Goal: Transaction & Acquisition: Purchase product/service

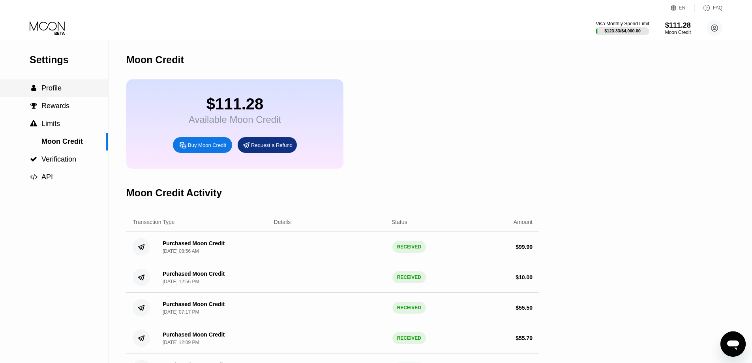
click at [58, 88] on span "Profile" at bounding box center [51, 88] width 20 height 8
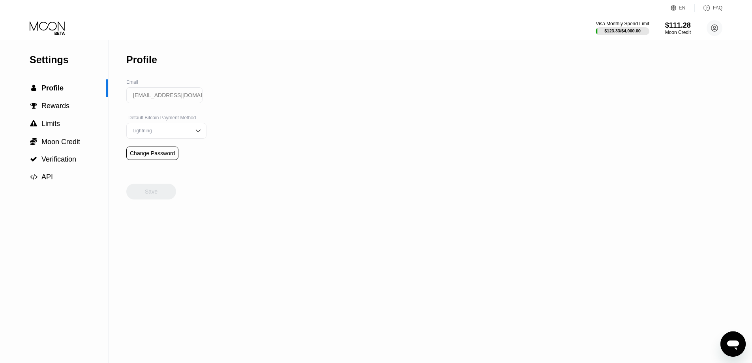
click at [39, 22] on icon at bounding box center [48, 28] width 37 height 14
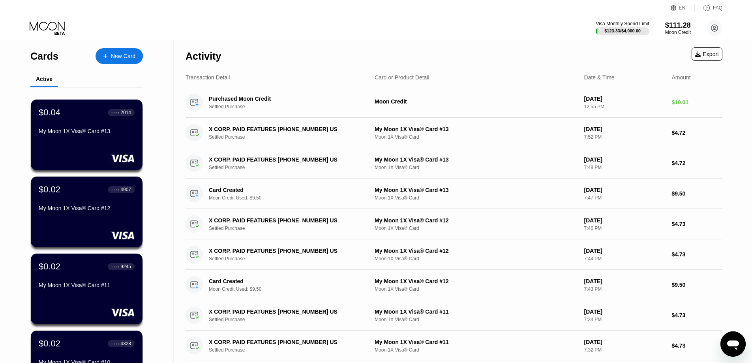
click at [128, 55] on div "New Card" at bounding box center [123, 56] width 24 height 7
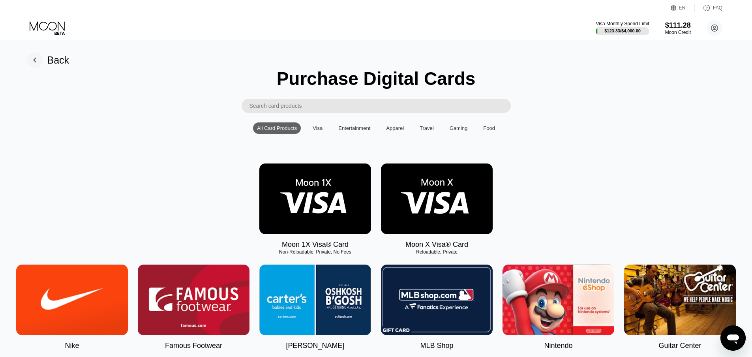
click at [322, 199] on img at bounding box center [315, 198] width 112 height 71
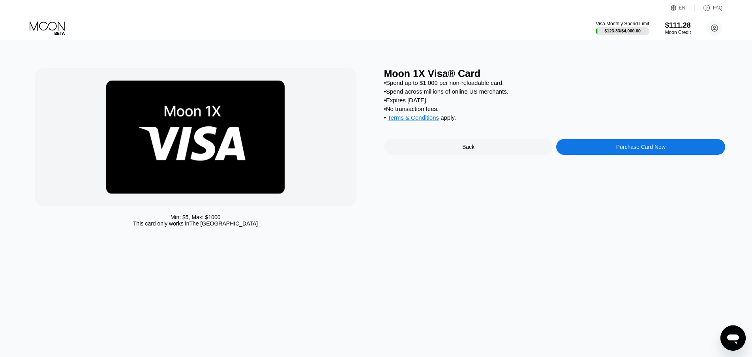
click at [590, 152] on div "Purchase Card Now" at bounding box center [640, 147] width 169 height 16
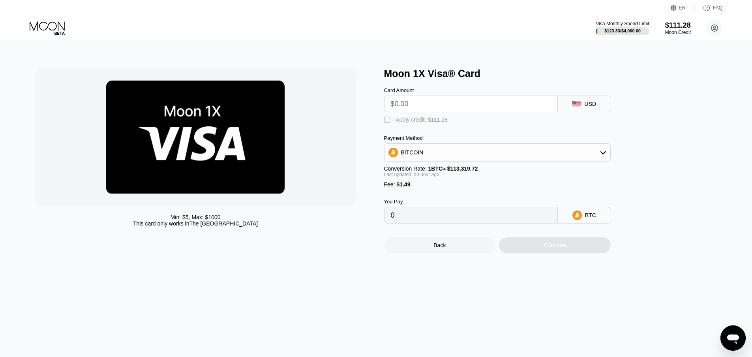
click at [410, 110] on input "text" at bounding box center [471, 104] width 160 height 16
type input "$4."
type input "0.00004906"
type input "0"
type input "$9"
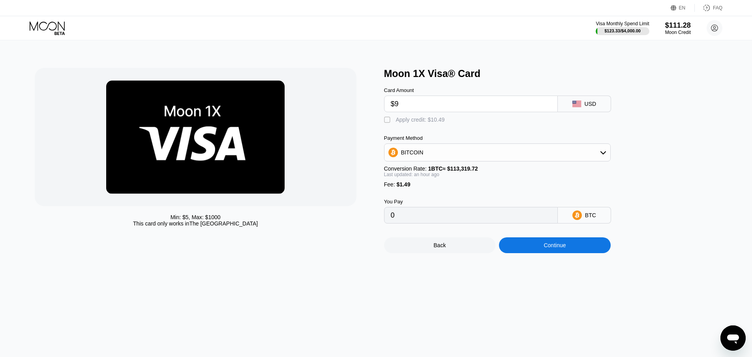
type input "0.00009374"
type input "$9.6"
type input "0.00009910"
type input "$9.6"
click at [391, 124] on div "" at bounding box center [388, 120] width 8 height 8
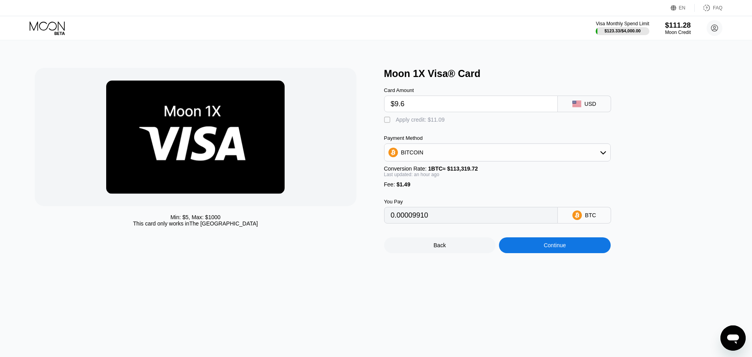
type input "0"
click at [523, 253] on div "Continue" at bounding box center [555, 245] width 112 height 16
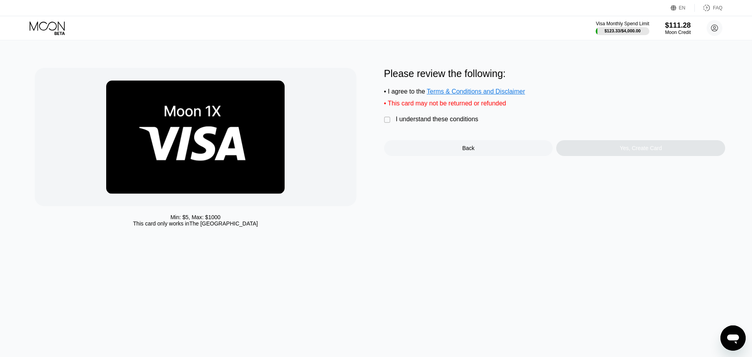
click at [420, 123] on div "I understand these conditions" at bounding box center [437, 119] width 82 height 7
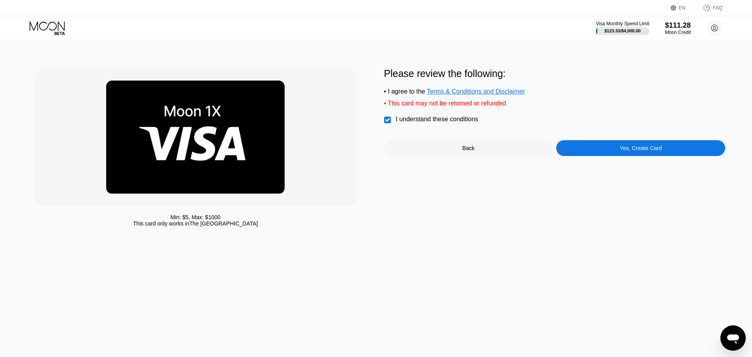
click at [617, 156] on div "Yes, Create Card" at bounding box center [640, 148] width 169 height 16
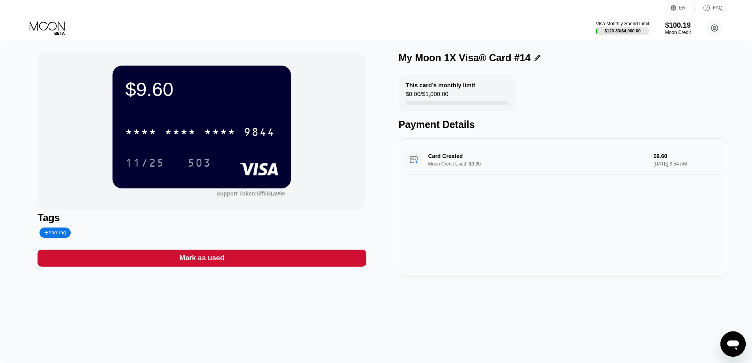
click at [226, 362] on div "$9.60 * * * * * * * * * * * * 9844 11/25 503 Support Token: 5ff551a99e Tags Add…" at bounding box center [376, 201] width 752 height 322
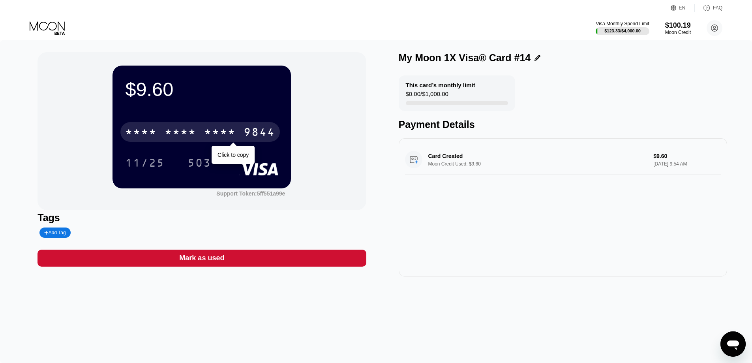
click at [196, 134] on div "* * * *" at bounding box center [181, 133] width 32 height 13
click at [244, 134] on div "9844" at bounding box center [260, 133] width 32 height 13
click at [196, 134] on div "* * * *" at bounding box center [181, 133] width 32 height 13
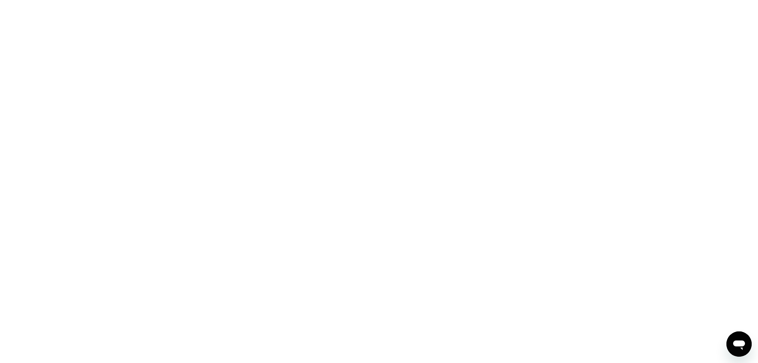
click at [379, 84] on div at bounding box center [379, 181] width 758 height 363
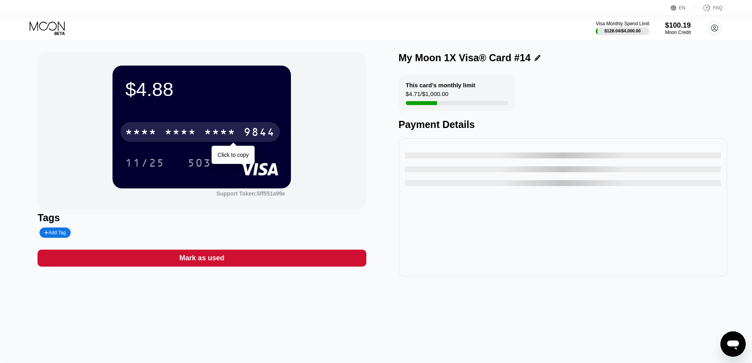
click at [187, 129] on div "* * * *" at bounding box center [181, 133] width 32 height 13
click at [244, 129] on div "9844" at bounding box center [260, 133] width 32 height 13
click at [187, 129] on div "* * * *" at bounding box center [181, 133] width 32 height 13
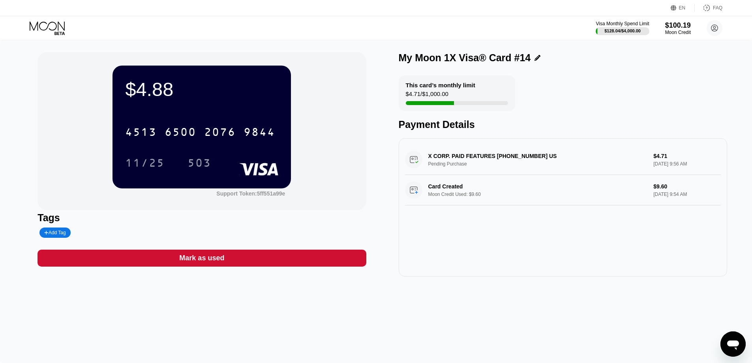
click at [589, 264] on div "X CORP. PAID FEATURES +14156978699 US Pending Purchase $4.71 Sep 22, 2025 9:56 …" at bounding box center [563, 207] width 328 height 138
drag, startPoint x: 61, startPoint y: 24, endPoint x: 66, endPoint y: 27, distance: 5.5
click at [61, 24] on icon at bounding box center [48, 28] width 37 height 14
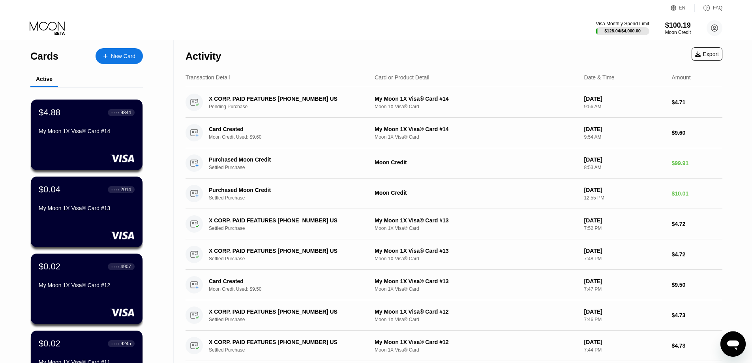
click at [113, 56] on div "New Card" at bounding box center [123, 56] width 24 height 7
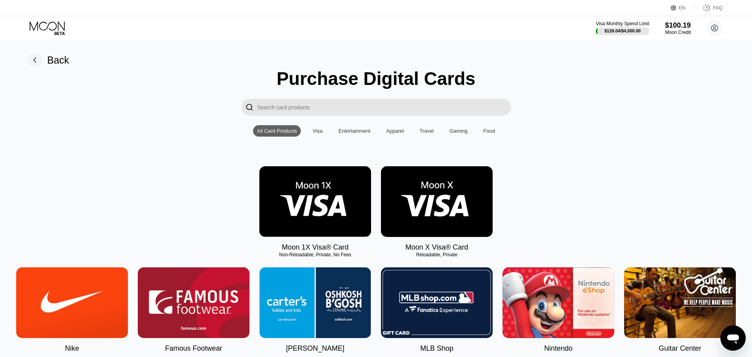
click at [315, 194] on img at bounding box center [315, 201] width 112 height 71
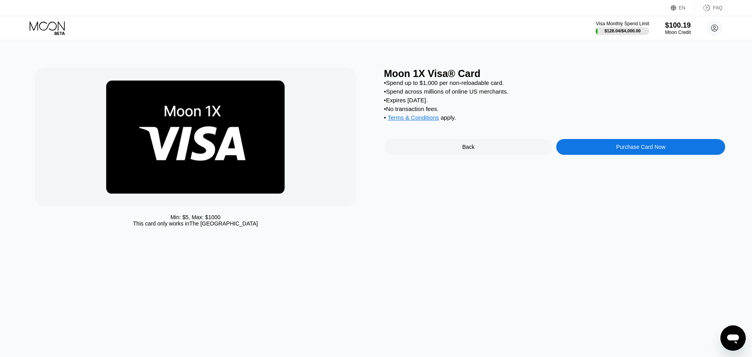
click at [573, 150] on div "Purchase Card Now" at bounding box center [640, 147] width 169 height 16
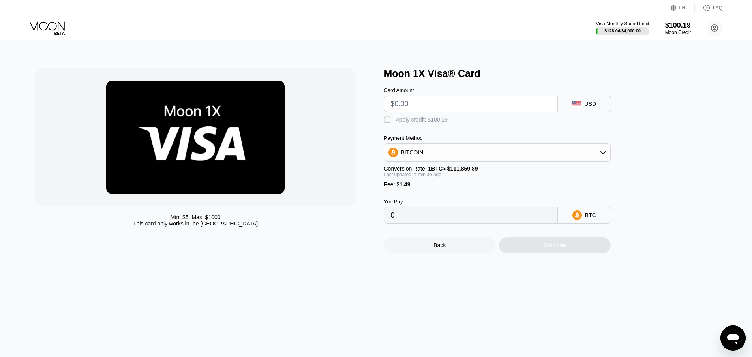
click at [414, 105] on input "text" at bounding box center [471, 104] width 160 height 16
type input "$9.5"
type input "0.00009825"
type input "$9.5"
click at [404, 124] on div " Apply credit: $10.99" at bounding box center [416, 120] width 65 height 8
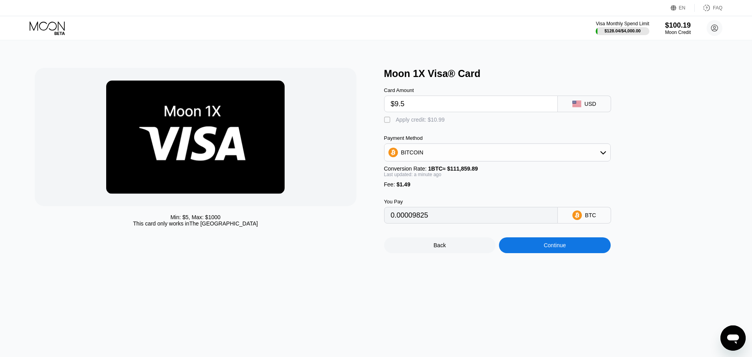
type input "0"
click at [531, 253] on div "Continue" at bounding box center [555, 245] width 112 height 16
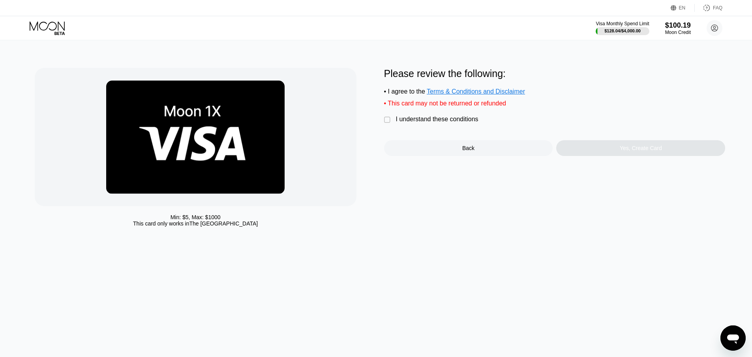
click at [428, 120] on div "I understand these conditions" at bounding box center [437, 119] width 82 height 7
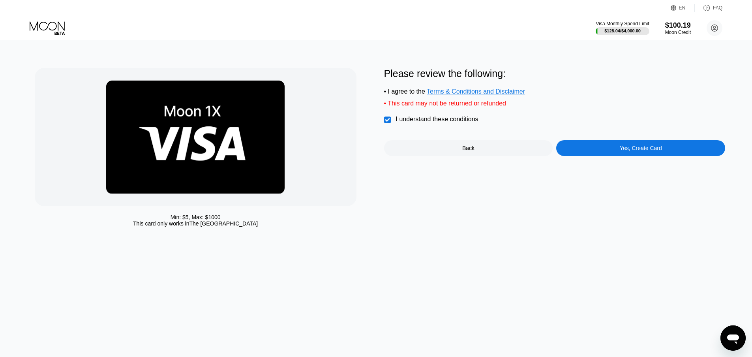
click at [611, 154] on div "Yes, Create Card" at bounding box center [640, 148] width 169 height 16
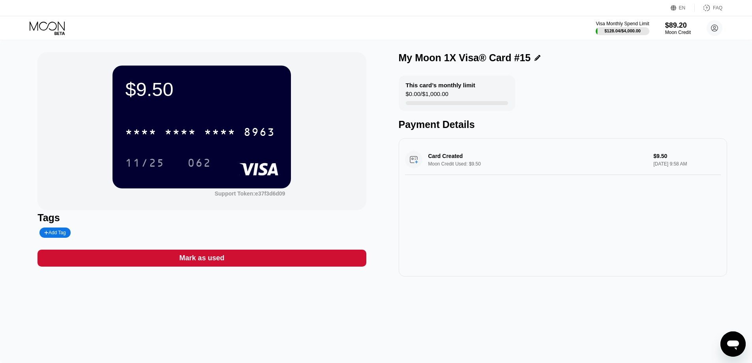
click at [182, 126] on div "* * * * * * * * * * * * 8963" at bounding box center [199, 132] width 159 height 20
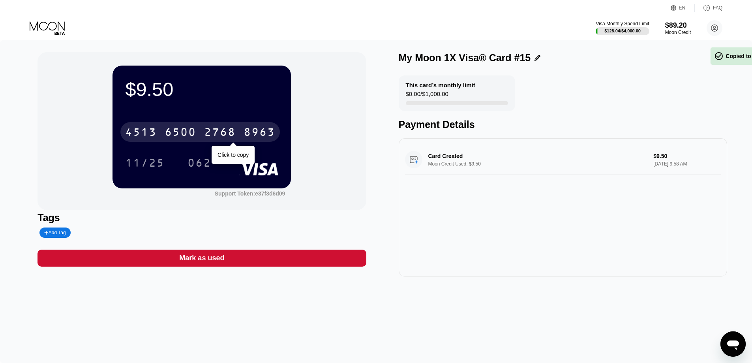
click at [182, 126] on div "4513 6500 2768 8963" at bounding box center [199, 132] width 159 height 20
click at [182, 126] on div "* * * * * * * * * * * * 8963" at bounding box center [199, 132] width 159 height 20
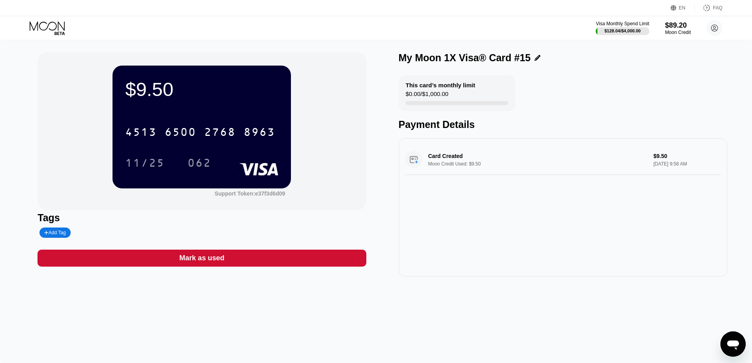
click at [144, 120] on div "[CREDIT_CARD_NUMBER]" at bounding box center [201, 129] width 153 height 27
click at [144, 130] on div "4513" at bounding box center [141, 133] width 32 height 13
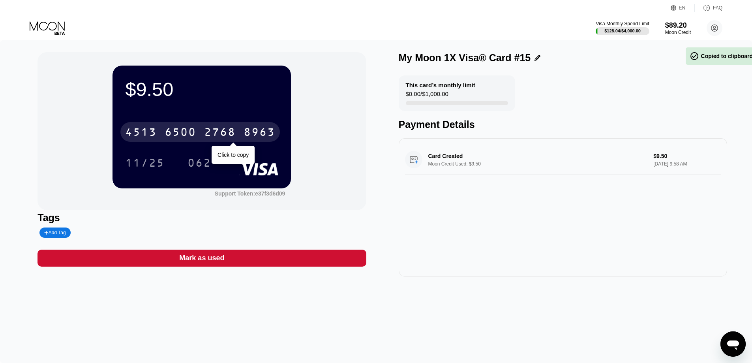
click at [144, 130] on div "4513" at bounding box center [141, 133] width 32 height 13
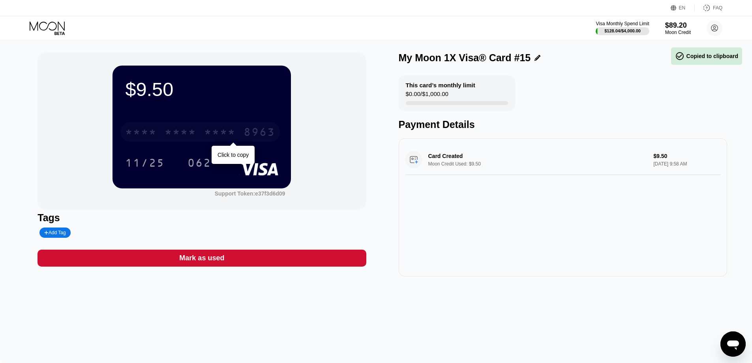
click at [144, 130] on div "* * * *" at bounding box center [141, 133] width 32 height 13
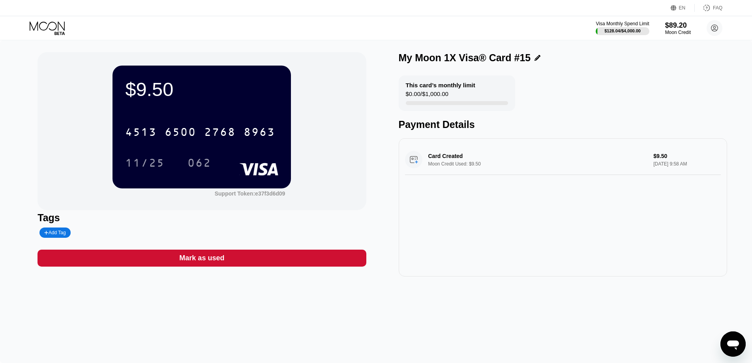
click at [175, 116] on div "$9.50 4513 6500 2768 8963 11/25 062" at bounding box center [201, 127] width 178 height 122
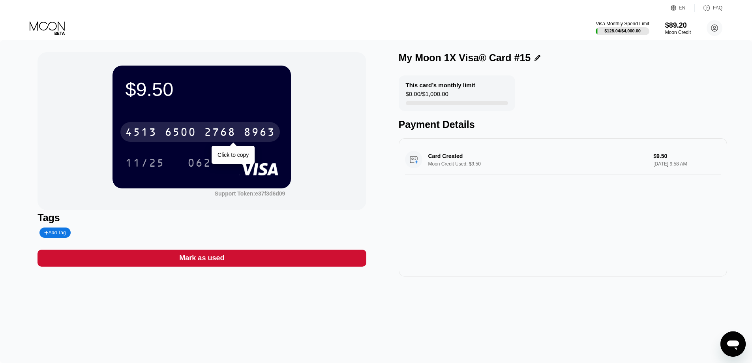
click at [171, 130] on div "6500" at bounding box center [181, 133] width 32 height 13
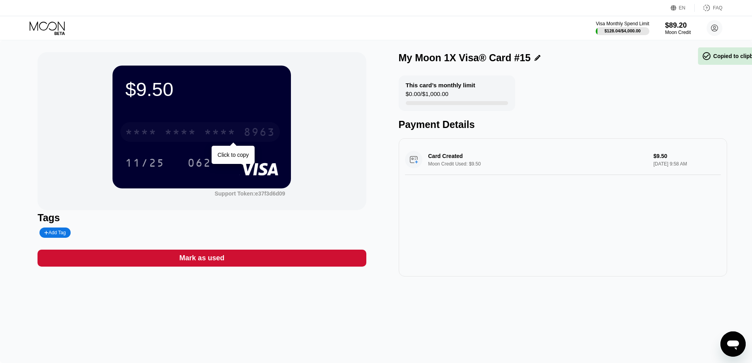
click at [171, 130] on div "* * * *" at bounding box center [181, 133] width 32 height 13
click at [244, 130] on div "8963" at bounding box center [260, 133] width 32 height 13
click at [54, 28] on icon at bounding box center [48, 28] width 37 height 14
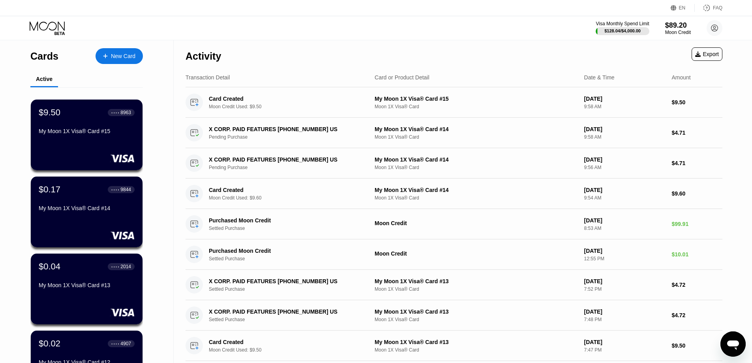
click at [124, 51] on div "New Card" at bounding box center [119, 56] width 47 height 16
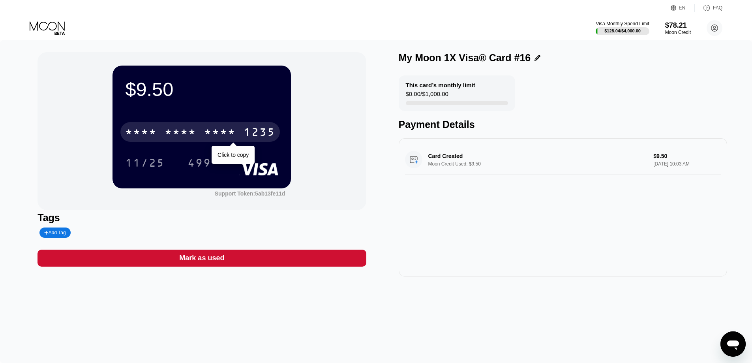
click at [195, 131] on div "* * * *" at bounding box center [181, 133] width 32 height 13
click at [244, 131] on div "1235" at bounding box center [260, 133] width 32 height 13
click at [195, 131] on div "* * * *" at bounding box center [181, 133] width 32 height 13
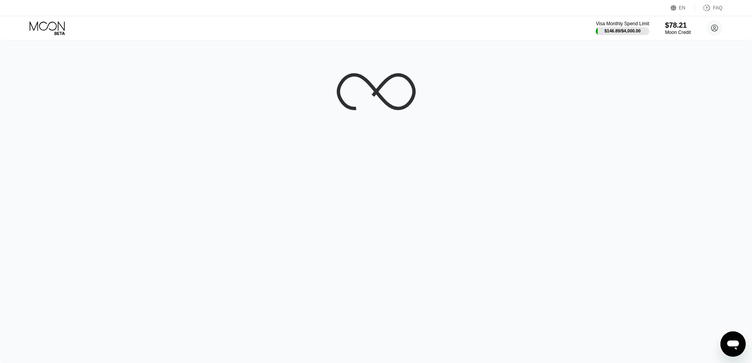
click at [638, 159] on div at bounding box center [376, 201] width 752 height 322
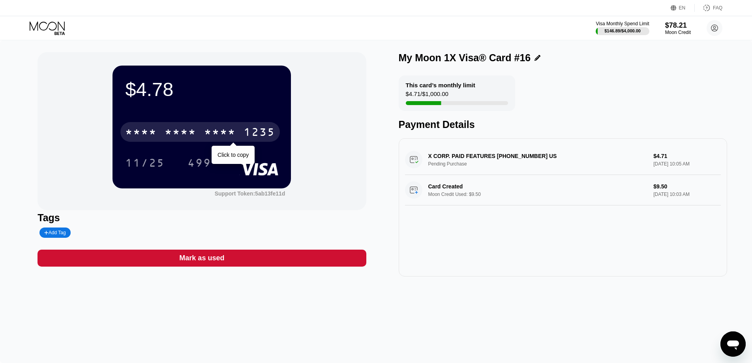
click at [193, 134] on div "* * * *" at bounding box center [181, 133] width 32 height 13
click at [193, 134] on div "6500" at bounding box center [181, 133] width 32 height 13
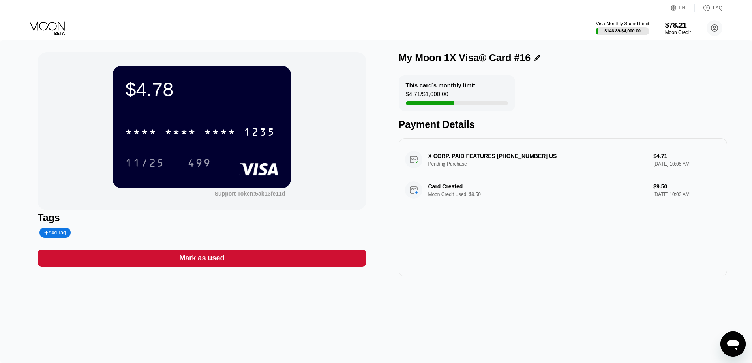
click at [212, 134] on div "* * * *" at bounding box center [220, 133] width 32 height 13
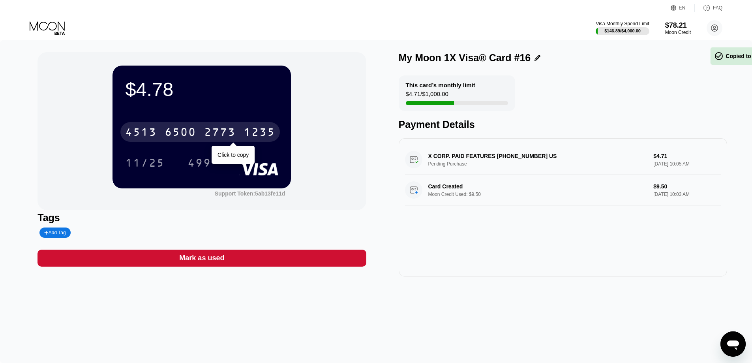
click at [212, 134] on div "2773" at bounding box center [220, 133] width 32 height 13
click at [212, 134] on div "* * * *" at bounding box center [220, 133] width 32 height 13
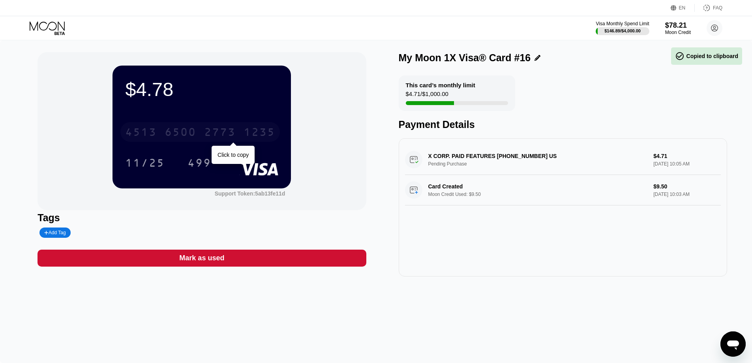
click at [212, 134] on div "2773" at bounding box center [220, 133] width 32 height 13
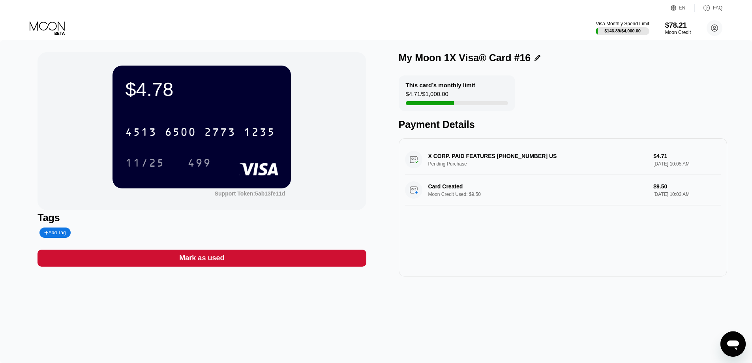
drag, startPoint x: 540, startPoint y: 294, endPoint x: 524, endPoint y: 283, distance: 19.2
click at [540, 295] on div "$4.78 4513 6500 2773 1235 11/25 499 Support Token: 5ab13fe11d Tags Add Tag Mark…" at bounding box center [376, 201] width 752 height 322
drag, startPoint x: 439, startPoint y: 311, endPoint x: 426, endPoint y: 289, distance: 25.7
click at [439, 311] on div "$4.78 4513 6500 2773 1235 11/25 499 Support Token: 5ab13fe11d Tags Add Tag Mark…" at bounding box center [376, 201] width 752 height 322
click at [52, 27] on icon at bounding box center [48, 28] width 37 height 14
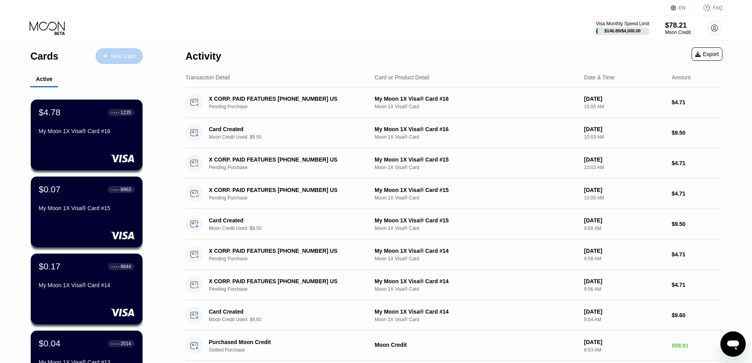
click at [123, 58] on div "New Card" at bounding box center [123, 56] width 24 height 7
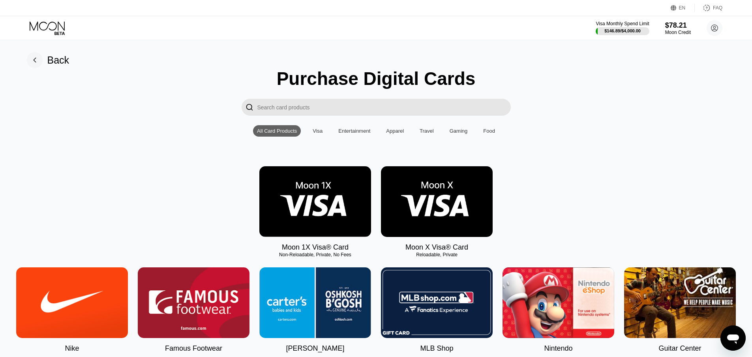
click at [321, 215] on img at bounding box center [315, 201] width 112 height 71
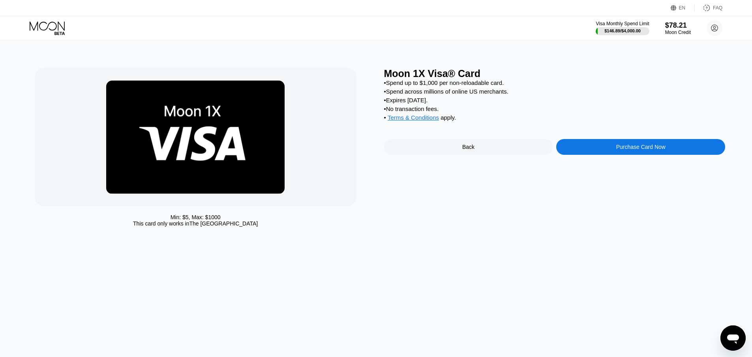
click at [615, 155] on div "Purchase Card Now" at bounding box center [640, 147] width 169 height 16
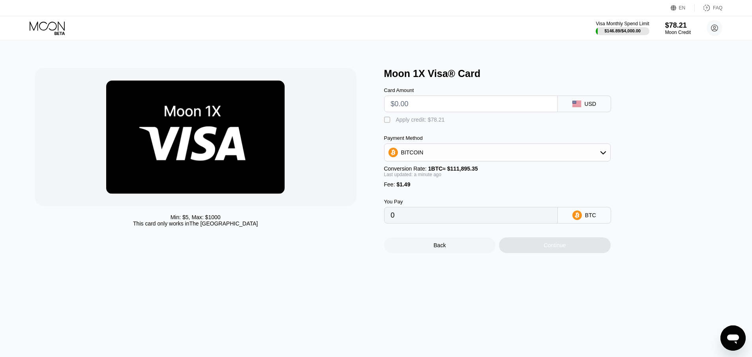
click at [434, 110] on input "text" at bounding box center [471, 104] width 160 height 16
type input "$9"
type input "0.00009375"
type input "$9.5"
click at [414, 123] on div "Apply credit: $10.99" at bounding box center [420, 119] width 49 height 6
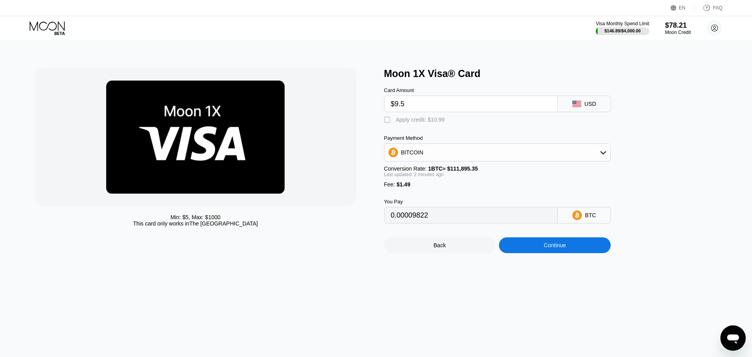
type input "0"
click at [541, 253] on div "Continue" at bounding box center [555, 245] width 112 height 16
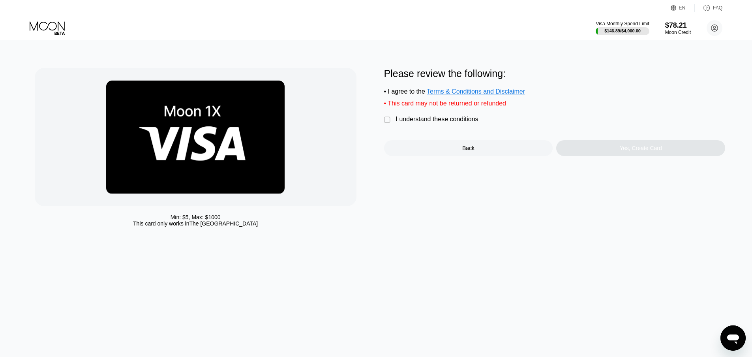
click at [435, 123] on div "I understand these conditions" at bounding box center [437, 119] width 82 height 7
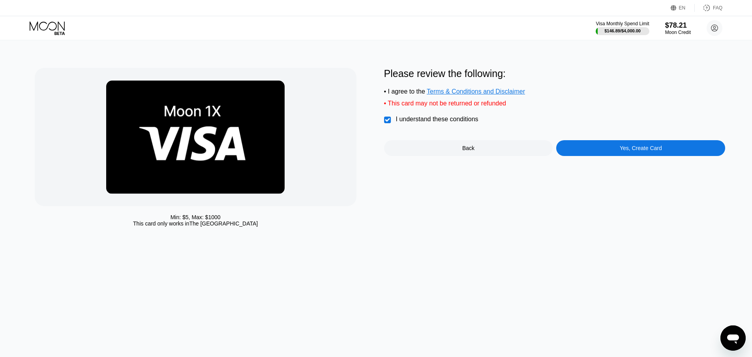
click at [589, 150] on div "Yes, Create Card" at bounding box center [640, 148] width 169 height 16
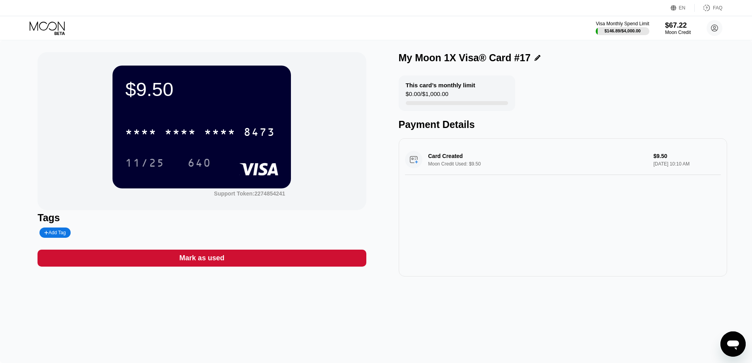
click at [161, 114] on div "$9.50 * * * * * * * * * * * * 8473 11/25 640" at bounding box center [201, 127] width 178 height 122
click at [158, 129] on div "* * * * * * * * * * * * 8473" at bounding box center [199, 132] width 159 height 20
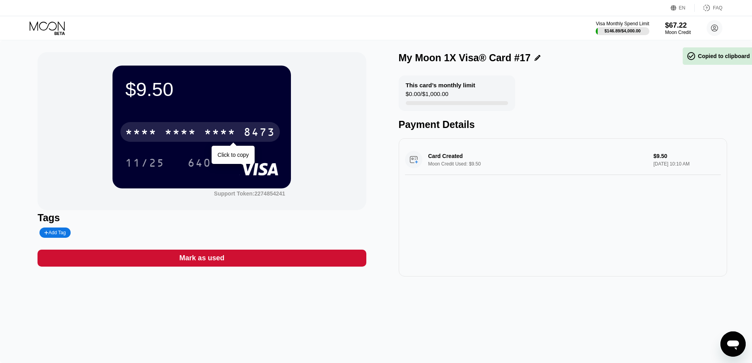
click at [158, 129] on div "* * * * * * * * * * * * 8473" at bounding box center [199, 132] width 159 height 20
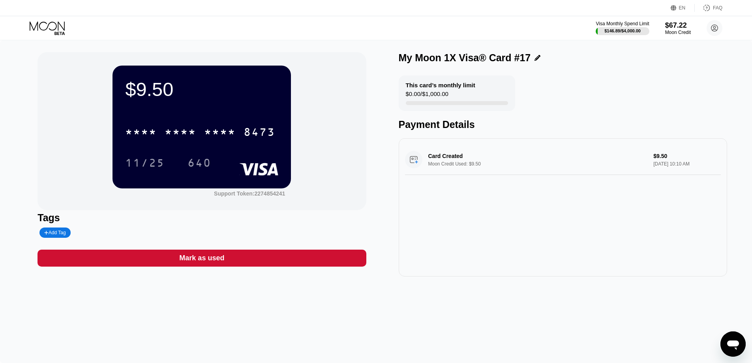
click at [619, 273] on div "Card Created Moon Credit Used: $9.50 $9.50 Sep 22, 2025 10:10 AM" at bounding box center [563, 207] width 328 height 138
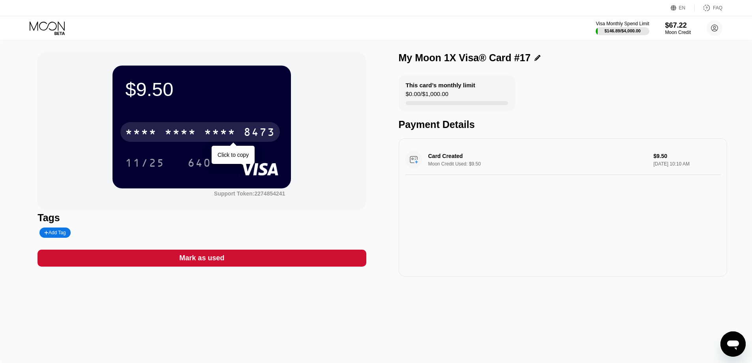
click at [201, 132] on div "* * * * * * * * * * * * 8473" at bounding box center [199, 132] width 159 height 20
click at [201, 132] on div "4513 6500 2415 8473" at bounding box center [199, 132] width 159 height 20
click at [201, 132] on div "* * * * * * * * * * * * 8473" at bounding box center [199, 132] width 159 height 20
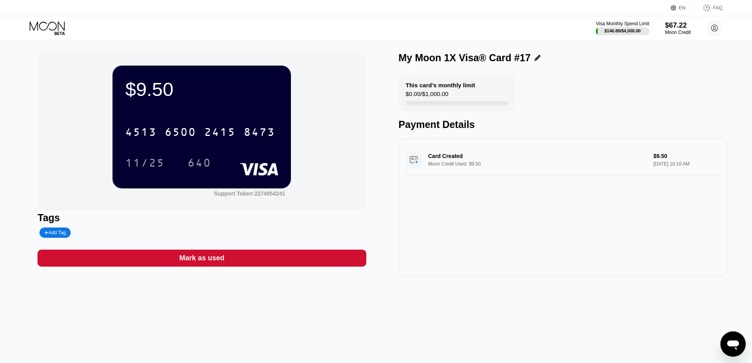
click at [62, 30] on icon at bounding box center [48, 28] width 37 height 14
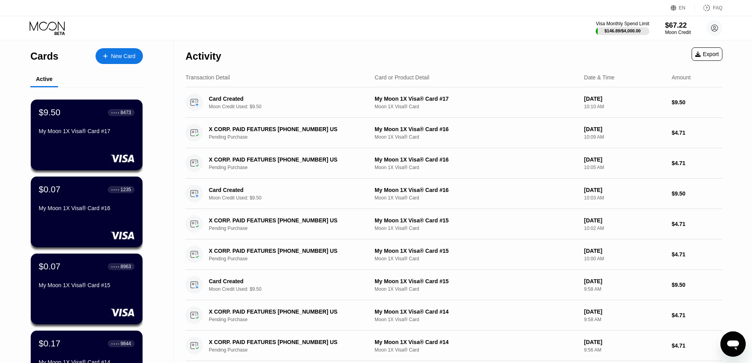
click at [122, 64] on div "Cards New Card" at bounding box center [86, 54] width 112 height 28
click at [124, 55] on div "New Card" at bounding box center [123, 56] width 24 height 7
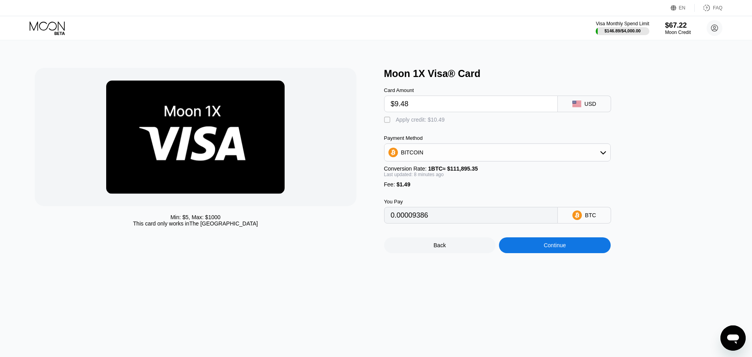
type input "$9.48"
type input "0.00009815"
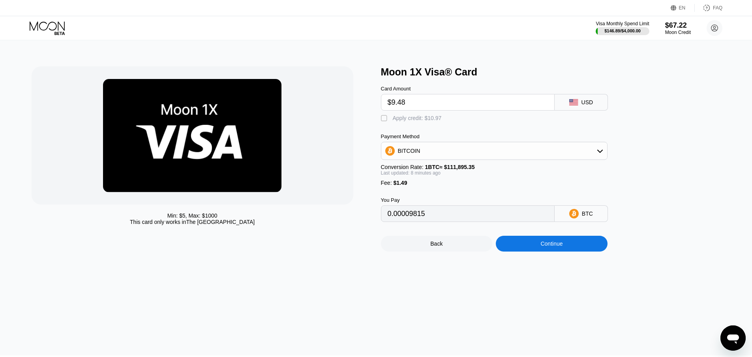
scroll to position [8, 3]
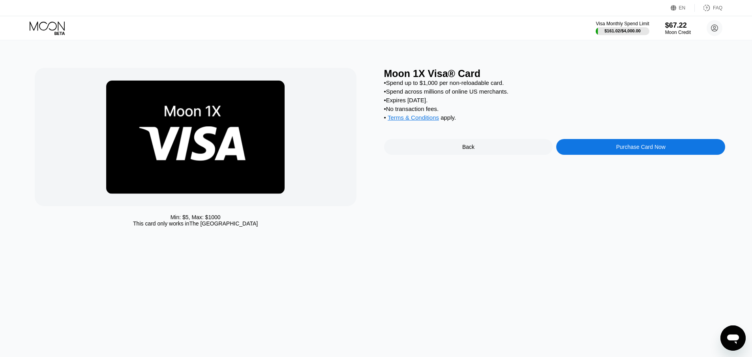
click at [607, 155] on div "Purchase Card Now" at bounding box center [640, 147] width 169 height 16
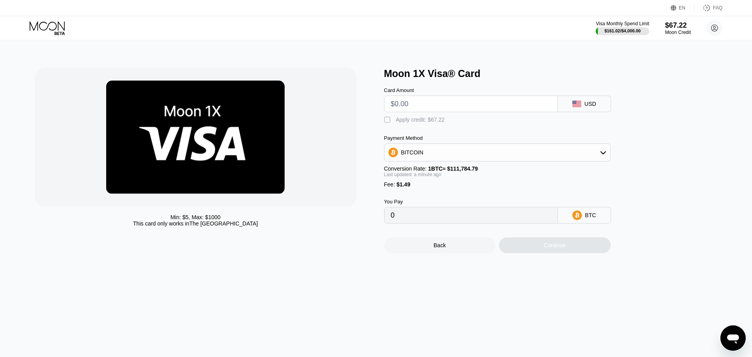
click at [441, 103] on input "text" at bounding box center [471, 104] width 160 height 16
type input "$9"
type input "0.00009385"
type input "$9.5"
type input "0.00009832"
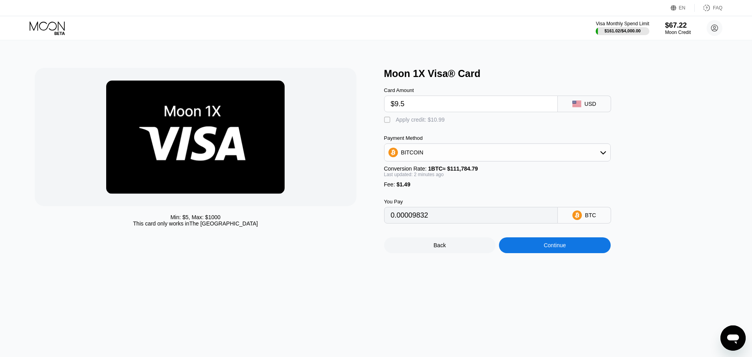
click at [400, 111] on input "$9.5" at bounding box center [471, 104] width 160 height 16
type input "$9.5"
drag, startPoint x: 401, startPoint y: 123, endPoint x: 405, endPoint y: 120, distance: 4.8
click at [401, 120] on div "Apply credit: $10.99" at bounding box center [420, 119] width 49 height 6
type input "0"
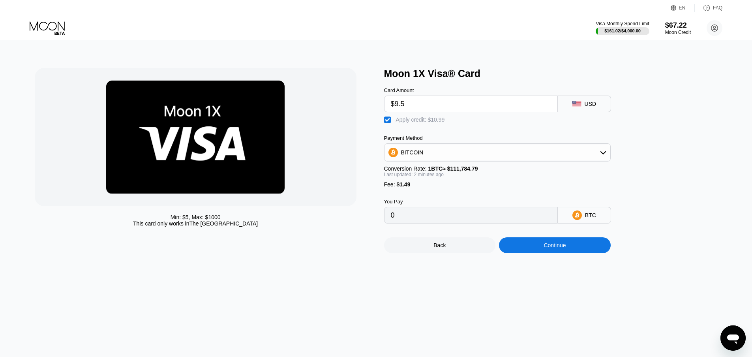
click at [550, 253] on div "Continue" at bounding box center [555, 245] width 112 height 16
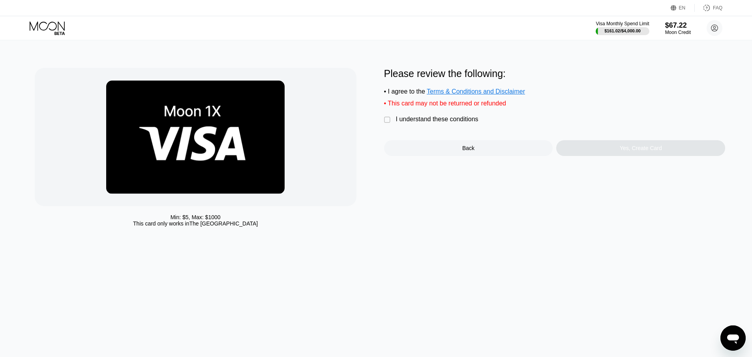
click at [446, 129] on div "Please review the following: • I agree to the Terms & Conditions and Disclaimer…" at bounding box center [554, 112] width 341 height 88
click at [456, 123] on div "I understand these conditions" at bounding box center [437, 119] width 82 height 7
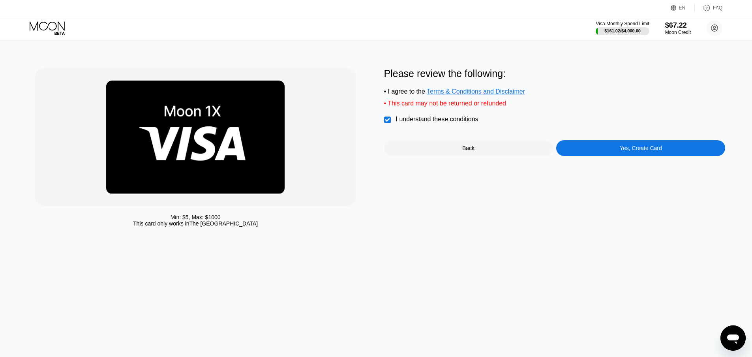
click at [593, 156] on div "Yes, Create Card" at bounding box center [640, 148] width 169 height 16
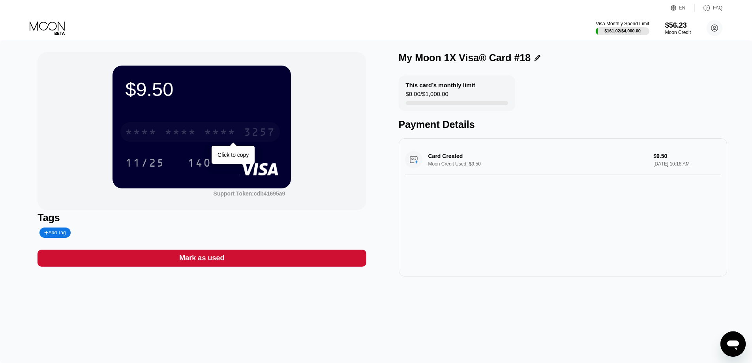
click at [191, 129] on div "* * * *" at bounding box center [181, 133] width 32 height 13
click at [244, 129] on div "3257" at bounding box center [260, 133] width 32 height 13
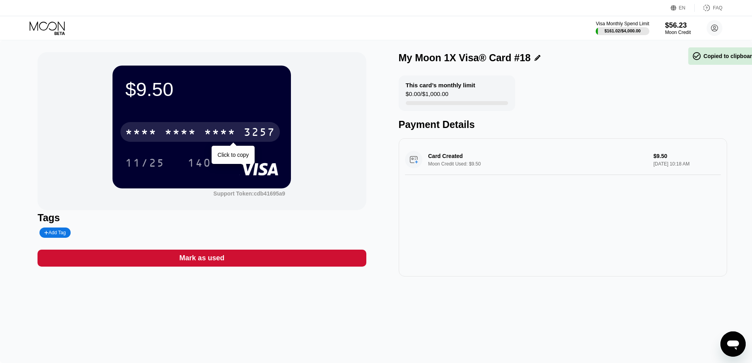
click at [191, 129] on div "* * * *" at bounding box center [181, 133] width 32 height 13
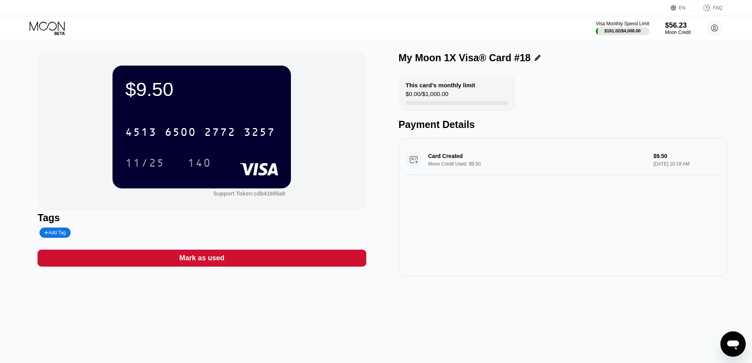
click at [521, 327] on div "$9.50 4513 6500 2772 3257 11/25 140 Support Token: cdb41695a9 Tags Add Tag Mark…" at bounding box center [376, 201] width 752 height 322
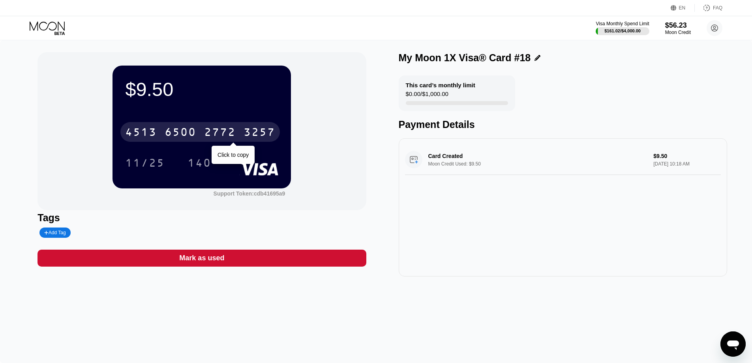
click at [176, 137] on div "6500" at bounding box center [181, 133] width 32 height 13
click at [176, 137] on div "* * * *" at bounding box center [181, 133] width 32 height 13
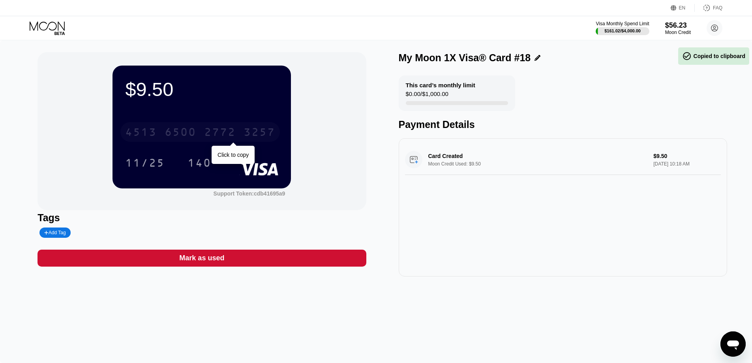
click at [176, 137] on div "6500" at bounding box center [181, 133] width 32 height 13
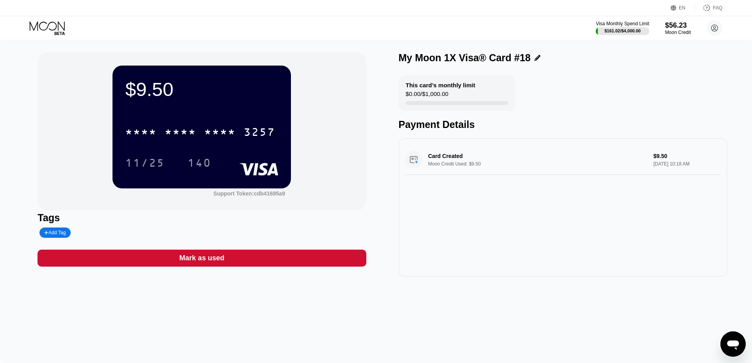
click at [67, 26] on div at bounding box center [54, 28] width 49 height 14
click at [62, 26] on icon at bounding box center [48, 28] width 37 height 14
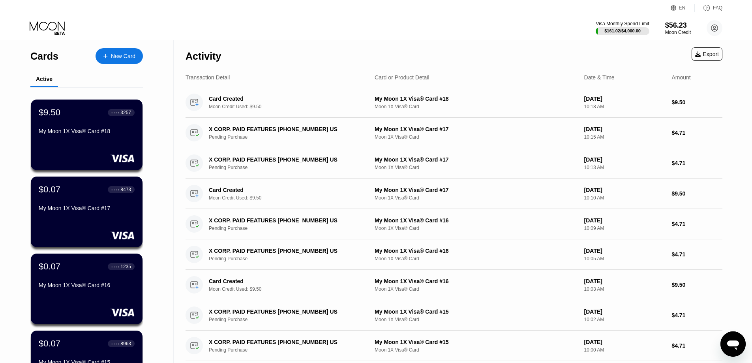
click at [127, 56] on div "New Card" at bounding box center [123, 56] width 24 height 7
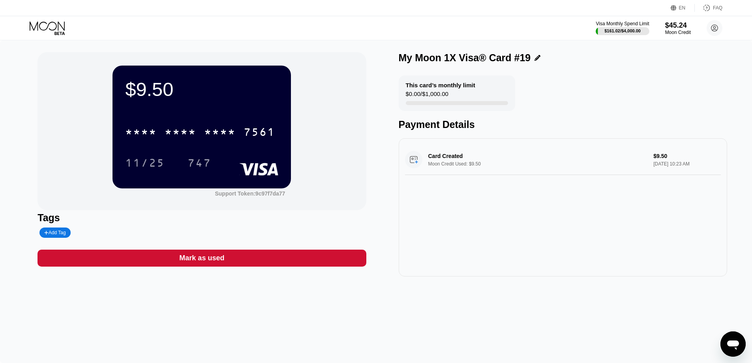
click at [499, 267] on div "Card Created Moon Credit Used: $9.50 $9.50 Sep 22, 2025 10:23 AM" at bounding box center [563, 207] width 328 height 138
click at [180, 131] on div "* * * *" at bounding box center [181, 133] width 32 height 13
click at [244, 131] on div "7561" at bounding box center [260, 133] width 32 height 13
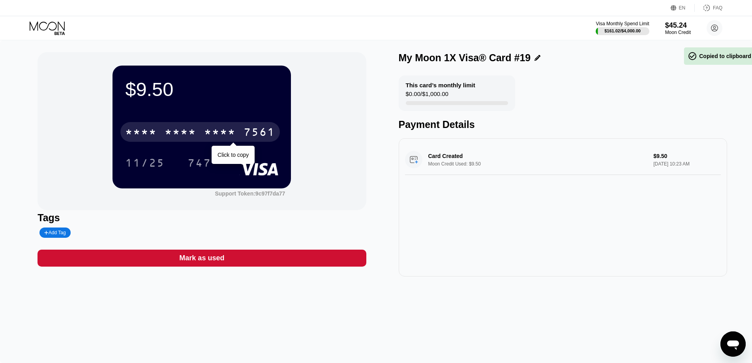
click at [180, 131] on div "* * * *" at bounding box center [181, 133] width 32 height 13
click at [180, 131] on div "6500" at bounding box center [181, 133] width 32 height 13
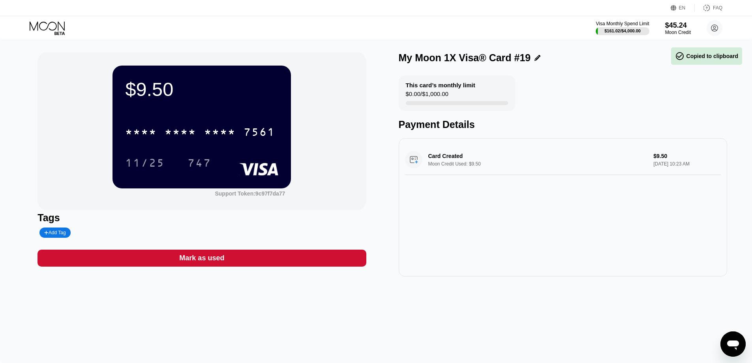
click at [545, 223] on div "Card Created Moon Credit Used: $9.50 $9.50 Sep 22, 2025 10:23 AM" at bounding box center [563, 207] width 328 height 138
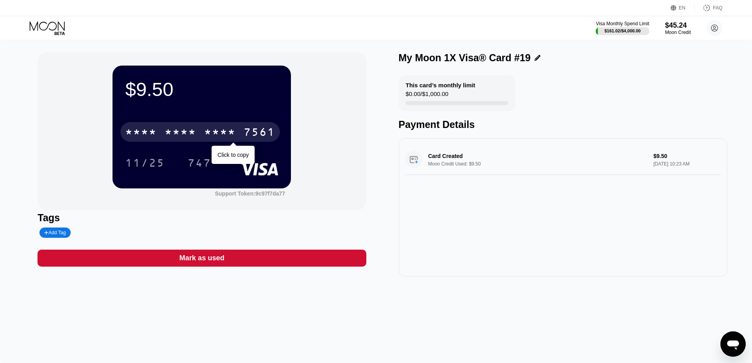
click at [156, 132] on div "* * * *" at bounding box center [141, 133] width 32 height 13
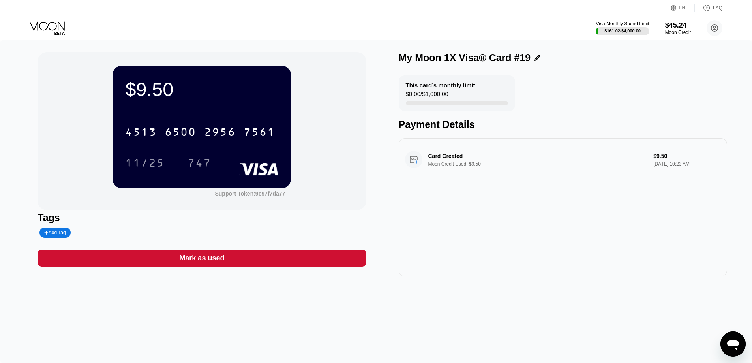
drag, startPoint x: 511, startPoint y: 334, endPoint x: 386, endPoint y: 174, distance: 203.0
click at [511, 334] on div "$9.50 4513 6500 2956 7561 11/25 747 Support Token: 9c97f7da77 Tags Add Tag Mark…" at bounding box center [376, 201] width 752 height 322
drag, startPoint x: 186, startPoint y: 114, endPoint x: 183, endPoint y: 124, distance: 9.4
click at [186, 115] on div "$9.50 4513 6500 2956 7561 11/25 747" at bounding box center [201, 127] width 178 height 122
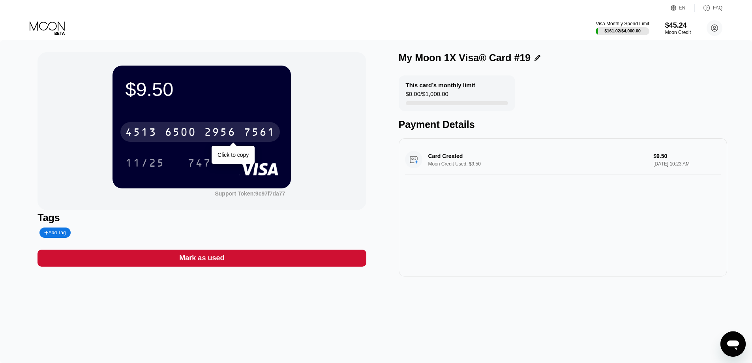
click at [180, 129] on div "6500" at bounding box center [181, 133] width 32 height 13
click at [180, 129] on div "* * * *" at bounding box center [181, 133] width 32 height 13
click at [244, 129] on div "7561" at bounding box center [260, 133] width 32 height 13
click at [180, 129] on div "* * * *" at bounding box center [181, 133] width 32 height 13
click at [181, 128] on div "6500" at bounding box center [181, 133] width 32 height 13
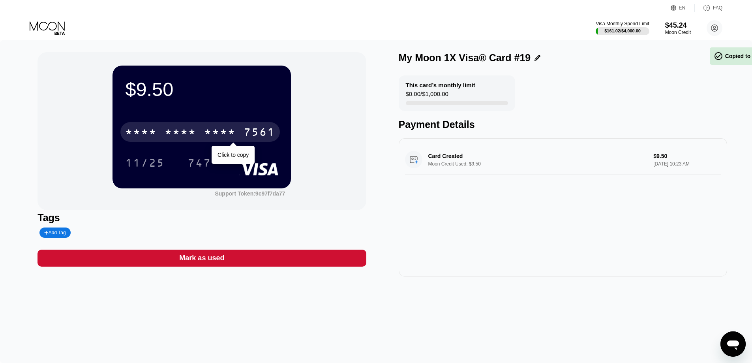
click at [181, 128] on div "* * * *" at bounding box center [181, 133] width 32 height 13
drag, startPoint x: 181, startPoint y: 128, endPoint x: 211, endPoint y: 18, distance: 114.0
click at [181, 127] on div "* * * * * * * * * * * * 7561" at bounding box center [199, 132] width 159 height 20
click at [214, 131] on div "* * * *" at bounding box center [220, 133] width 32 height 13
click at [214, 131] on div "2956" at bounding box center [220, 133] width 32 height 13
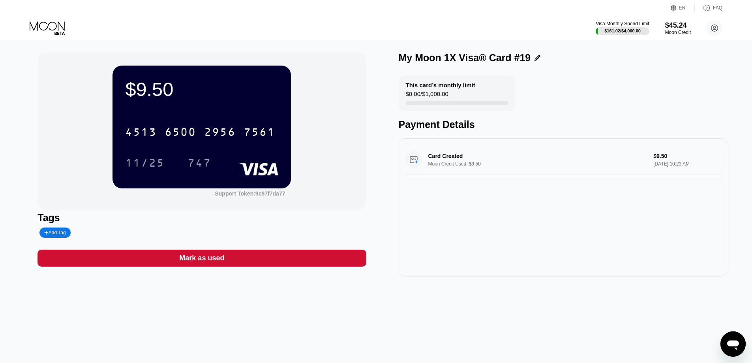
drag, startPoint x: 548, startPoint y: 323, endPoint x: 495, endPoint y: 317, distance: 54.0
click at [549, 323] on div "$9.50 4513 6500 2956 7561 11/25 747 Support Token: 9c97f7da77 Tags Add Tag Mark…" at bounding box center [376, 201] width 752 height 322
click at [61, 22] on icon at bounding box center [48, 28] width 37 height 14
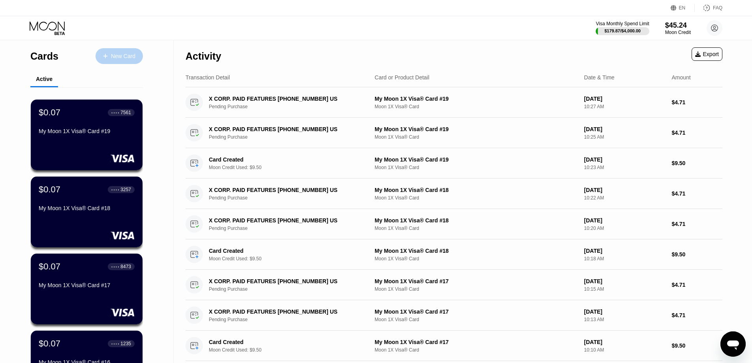
click at [141, 51] on div "New Card" at bounding box center [119, 56] width 47 height 16
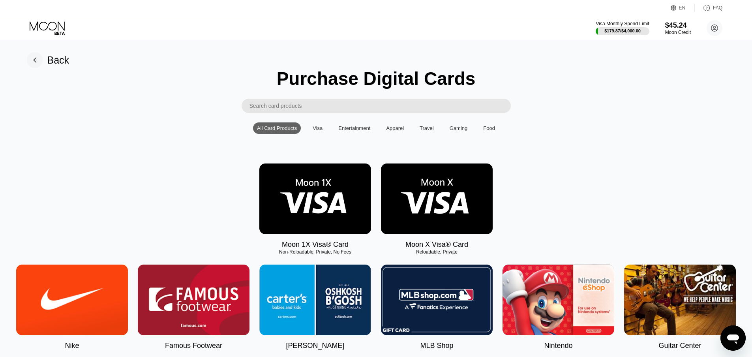
click at [322, 208] on img at bounding box center [315, 198] width 112 height 71
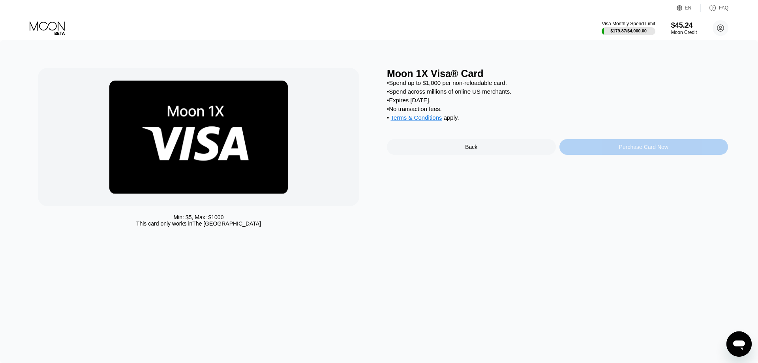
click at [625, 150] on div "Purchase Card Now" at bounding box center [643, 147] width 49 height 6
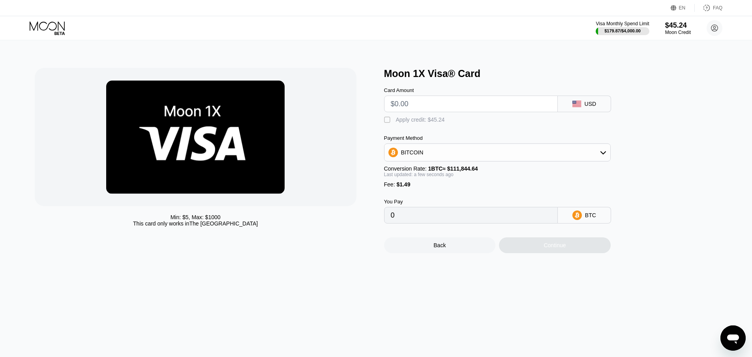
click at [443, 107] on input "text" at bounding box center [471, 104] width 160 height 16
type input "$9."
type input "0.00009380"
type input "$9.5"
type input "0.00009827"
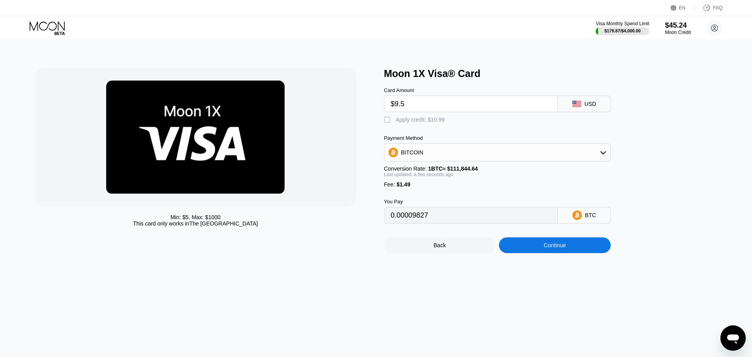
type input "$9.5"
click at [409, 123] on div "Apply credit: $10.99" at bounding box center [420, 119] width 49 height 6
type input "0"
click at [556, 248] on div "Continue" at bounding box center [555, 245] width 22 height 6
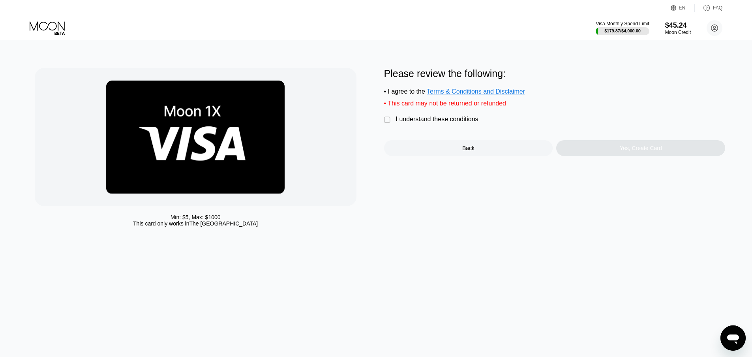
click at [419, 123] on div "I understand these conditions" at bounding box center [437, 119] width 82 height 7
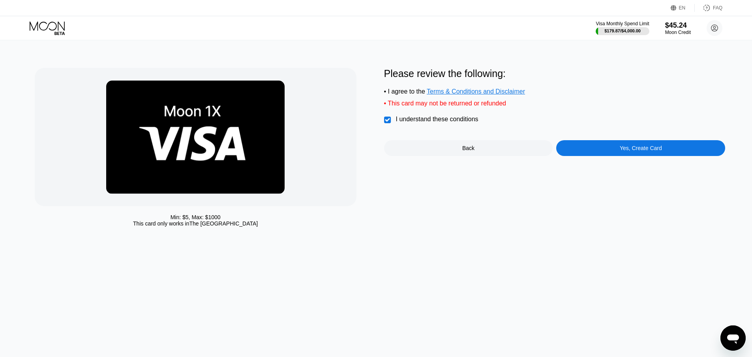
click at [592, 156] on div "Yes, Create Card" at bounding box center [640, 148] width 169 height 16
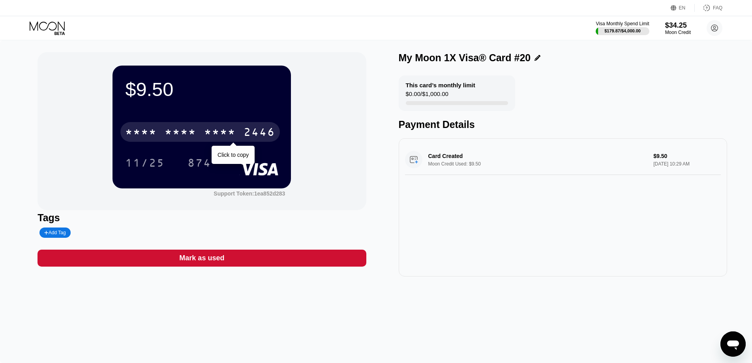
click at [193, 125] on div "* * * * * * * * * * * * 2446" at bounding box center [199, 132] width 159 height 20
click at [190, 132] on div "6500" at bounding box center [181, 133] width 32 height 13
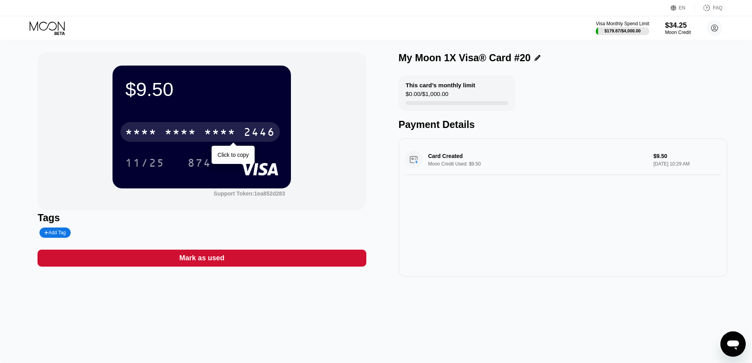
click at [168, 127] on div "* * * * * * * * * * * * 2446" at bounding box center [199, 132] width 159 height 20
click at [168, 127] on div "[CREDIT_CARD_NUMBER]" at bounding box center [199, 132] width 159 height 20
